Goal: Task Accomplishment & Management: Use online tool/utility

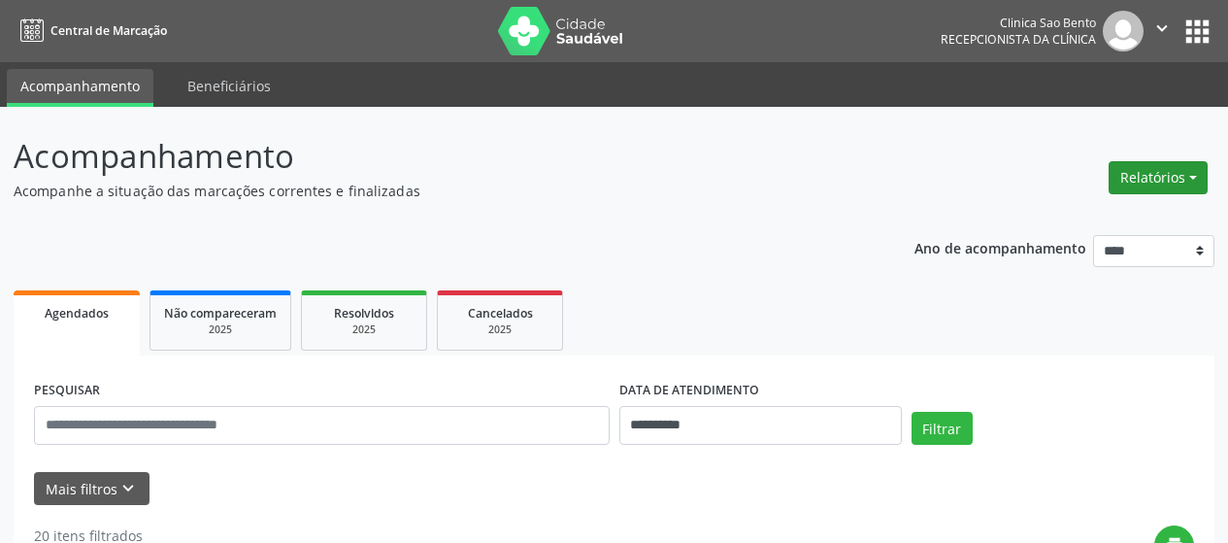
click at [1133, 181] on button "Relatórios" at bounding box center [1158, 177] width 99 height 33
click at [1091, 219] on link "Agendamentos" at bounding box center [1104, 219] width 209 height 27
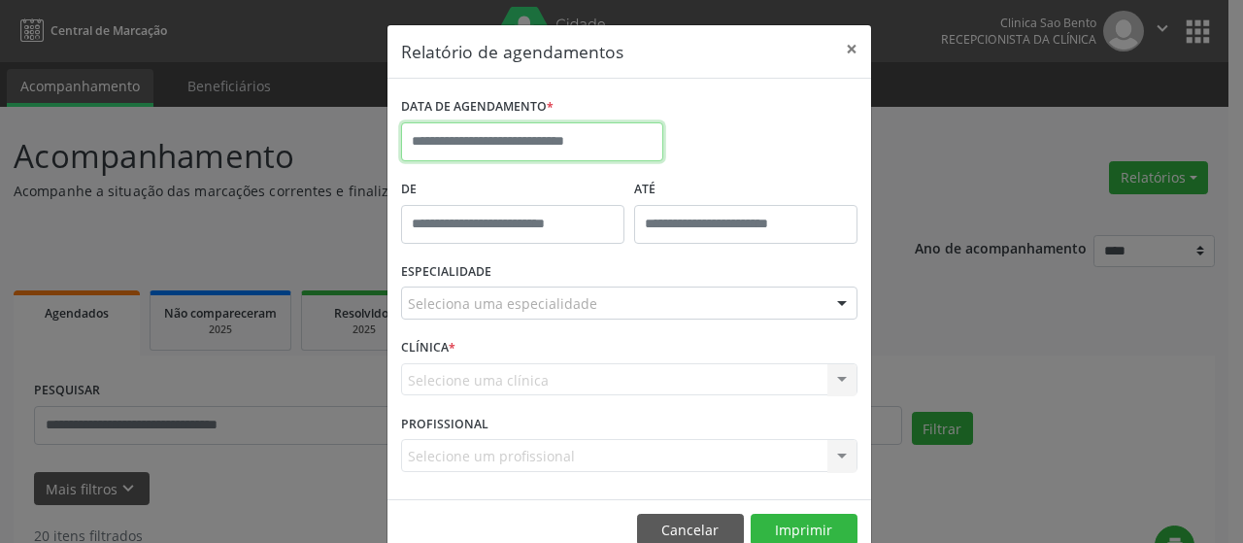
click at [508, 123] on input "text" at bounding box center [532, 141] width 262 height 39
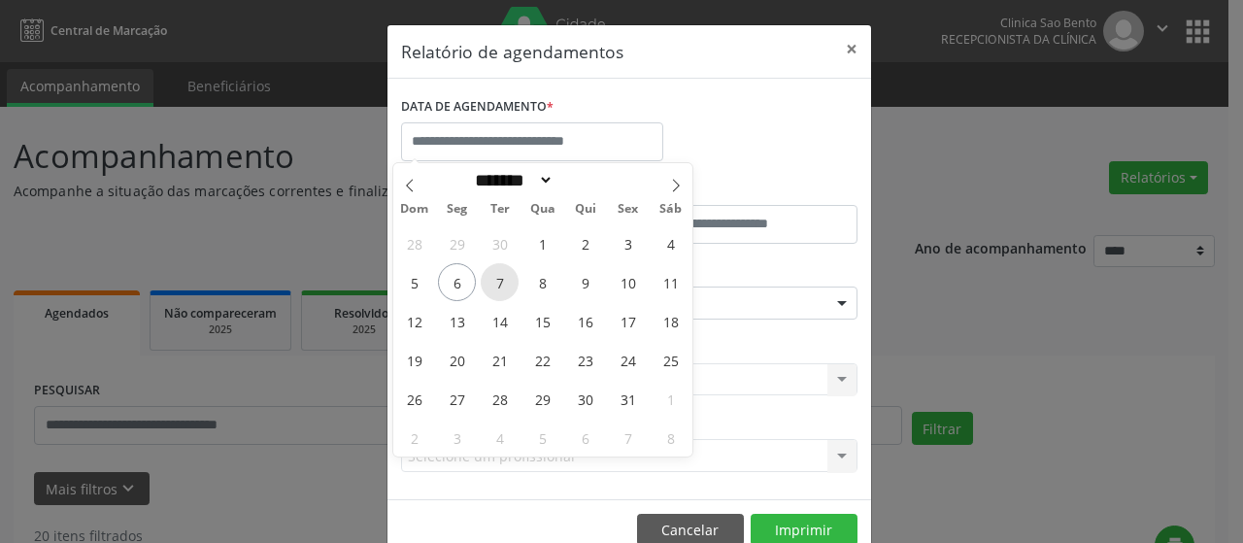
click at [508, 290] on span "7" at bounding box center [500, 282] width 38 height 38
type input "**********"
click at [508, 290] on span "7" at bounding box center [500, 282] width 38 height 38
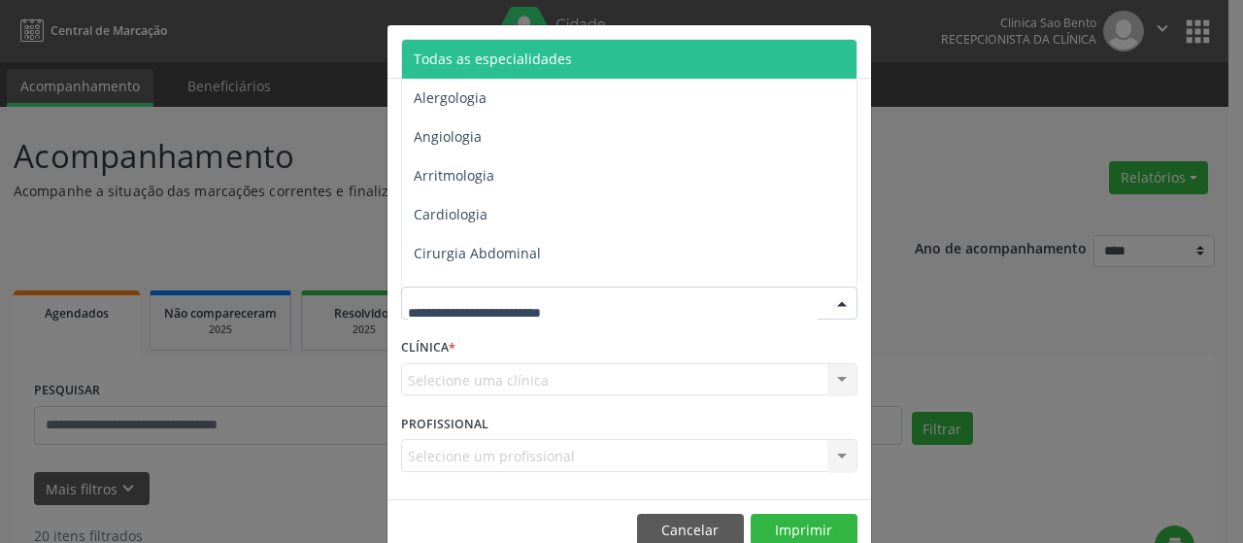
click at [488, 68] on span "Todas as especialidades" at bounding box center [630, 59] width 457 height 39
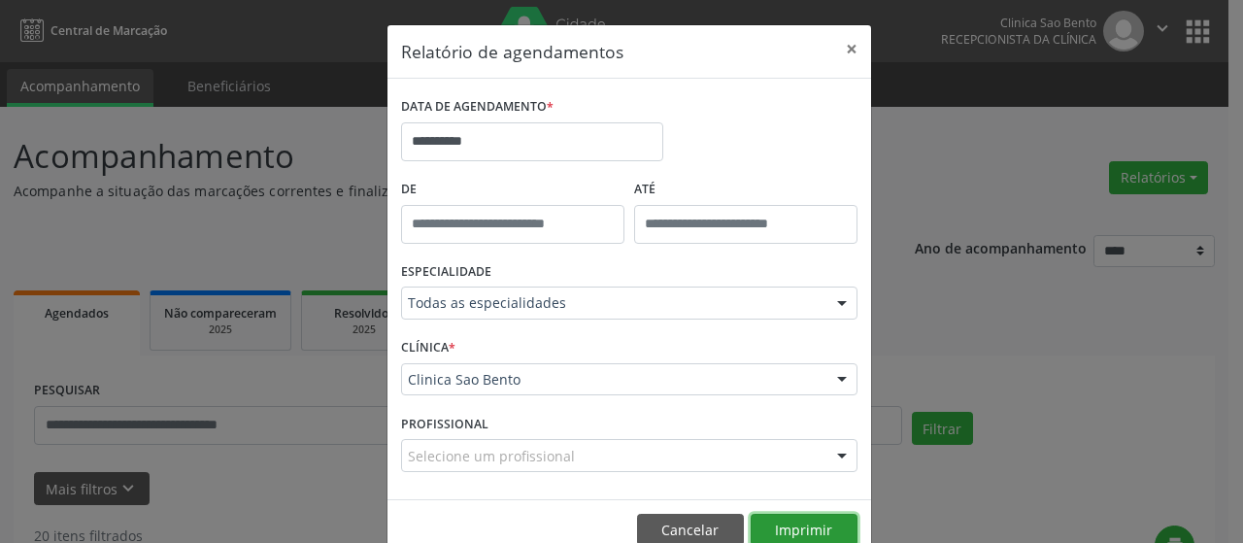
click at [776, 533] on button "Imprimir" at bounding box center [803, 530] width 107 height 33
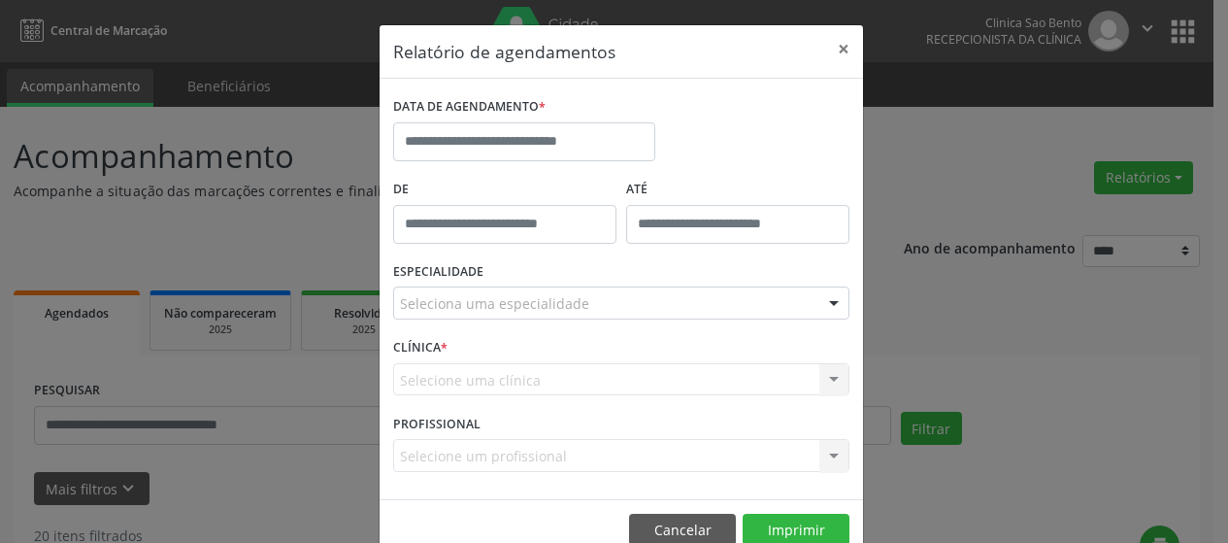
select select "*"
click at [559, 128] on input "text" at bounding box center [524, 141] width 262 height 39
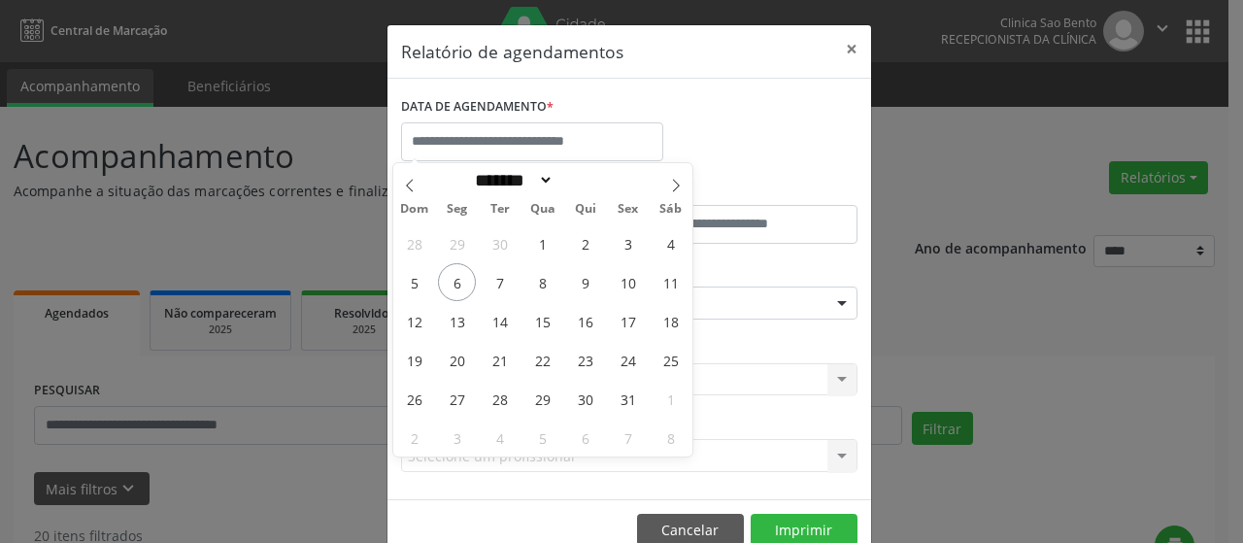
drag, startPoint x: 837, startPoint y: 145, endPoint x: 825, endPoint y: 139, distance: 13.0
click at [837, 145] on div "DATA DE AGENDAMENTO *" at bounding box center [629, 133] width 466 height 83
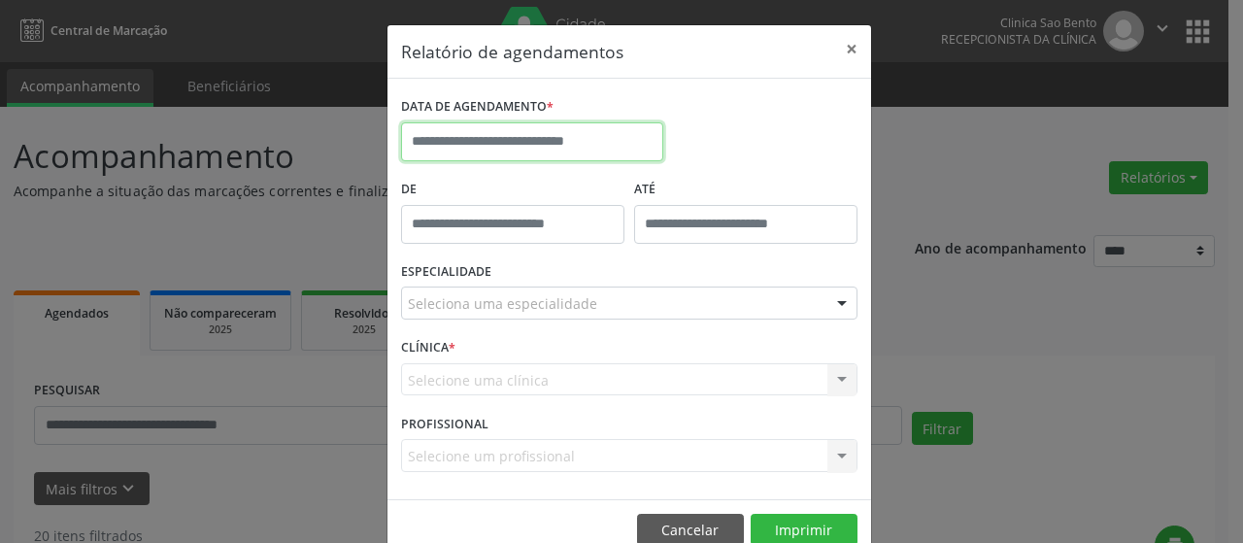
click at [564, 155] on body "**********" at bounding box center [621, 271] width 1243 height 543
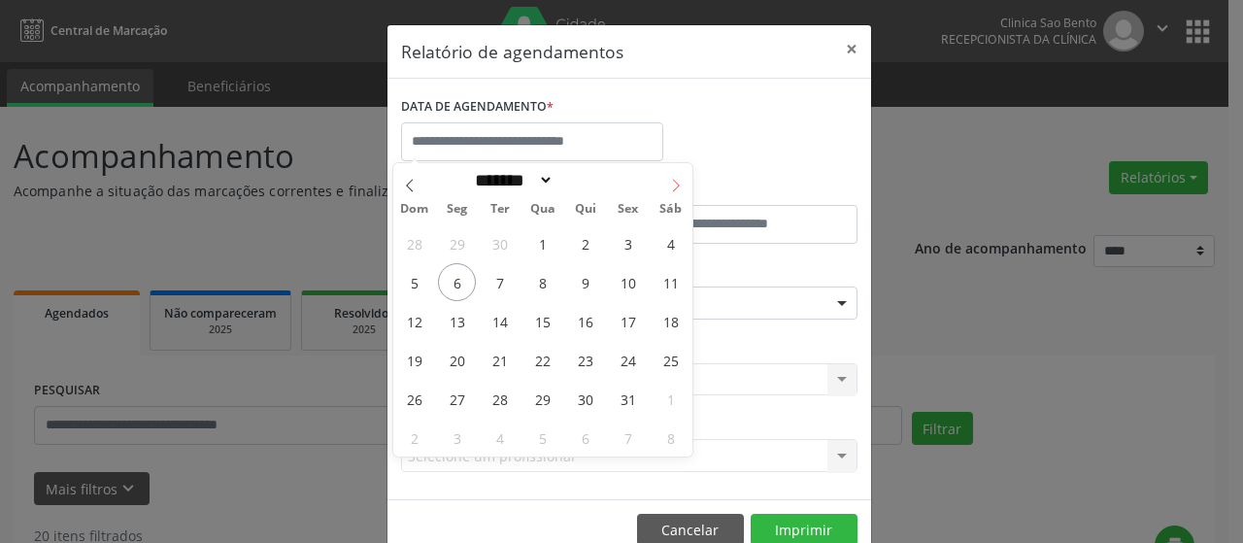
click at [679, 193] on span at bounding box center [675, 179] width 33 height 33
select select "**"
click at [579, 276] on span "6" at bounding box center [585, 282] width 38 height 38
type input "**********"
click at [579, 276] on span "6" at bounding box center [585, 282] width 38 height 38
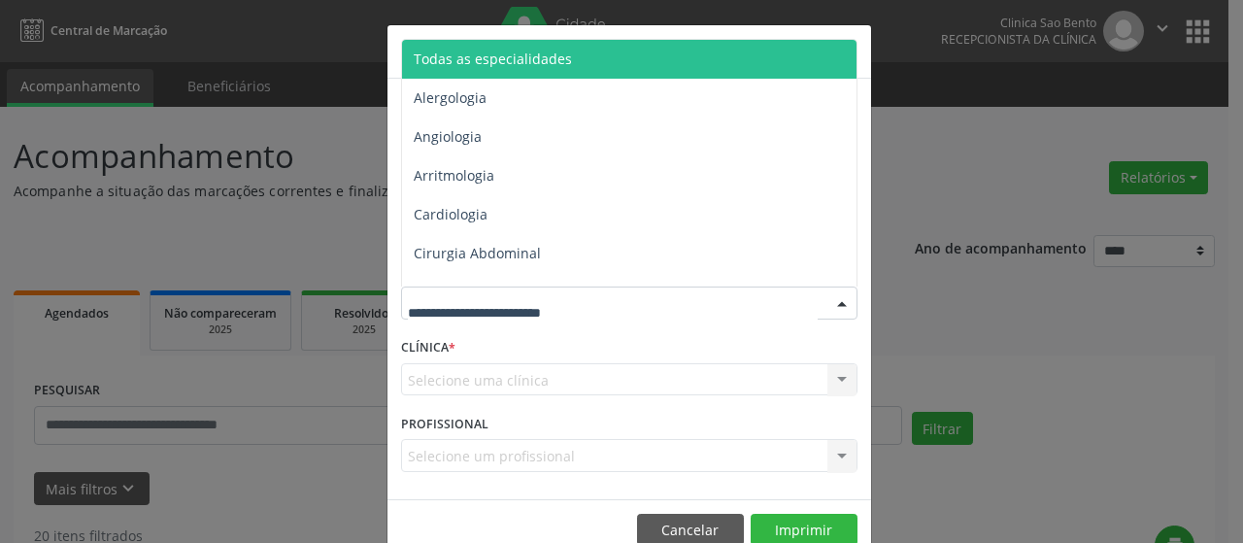
click at [564, 52] on span "Todas as especialidades" at bounding box center [630, 59] width 457 height 39
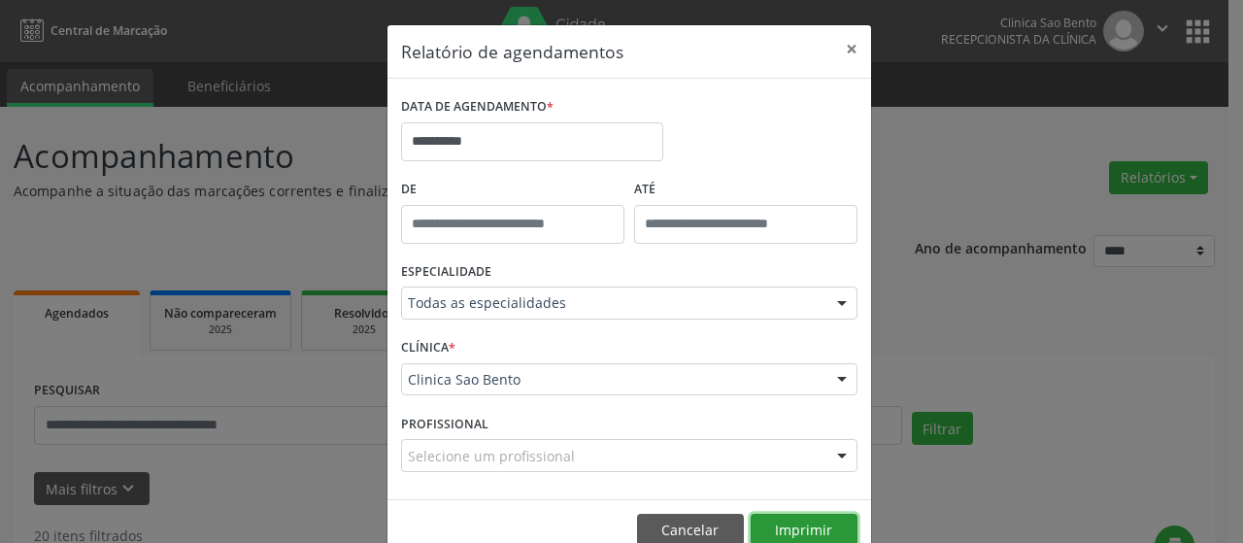
click at [802, 526] on button "Imprimir" at bounding box center [803, 530] width 107 height 33
click at [695, 517] on button "Cancelar" at bounding box center [690, 530] width 107 height 33
